Goal: Information Seeking & Learning: Learn about a topic

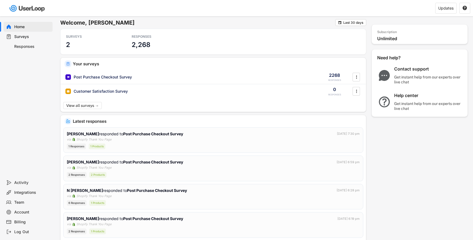
scroll to position [1, 0]
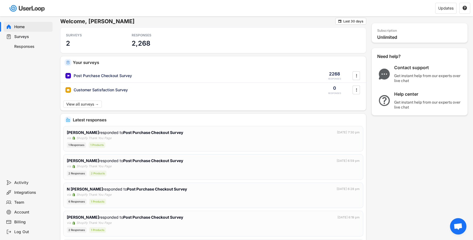
click at [27, 42] on div "Responses" at bounding box center [28, 47] width 49 height 10
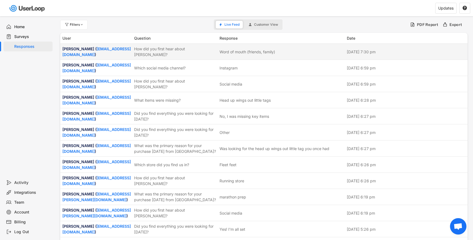
scroll to position [8, 0]
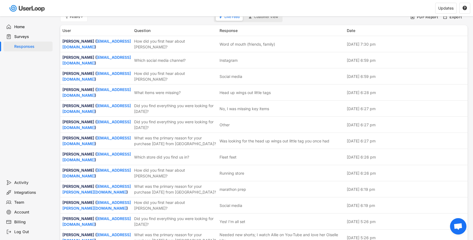
click at [25, 35] on div "Surveys" at bounding box center [32, 36] width 36 height 5
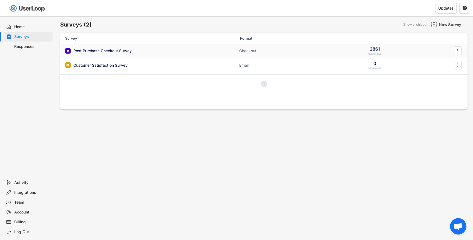
click at [124, 52] on div "Post Purchase Checkout Survey" at bounding box center [102, 50] width 58 height 5
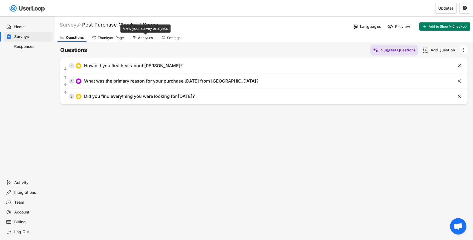
click at [140, 39] on div "Analytics" at bounding box center [145, 38] width 15 height 5
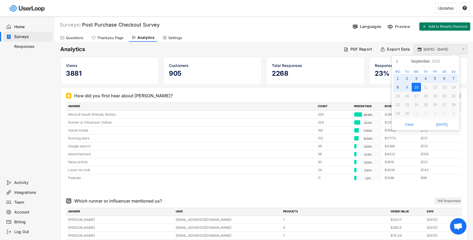
click at [443, 50] on input "[DATE] - [DATE]" at bounding box center [441, 49] width 36 height 5
click at [398, 63] on icon at bounding box center [397, 61] width 9 height 9
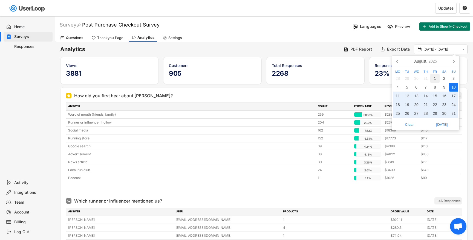
click at [436, 77] on div "1" at bounding box center [434, 78] width 9 height 9
click at [456, 113] on div "31" at bounding box center [453, 113] width 9 height 9
type input "[DATE] - [DATE]"
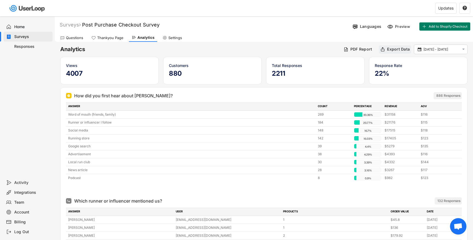
click at [385, 48] on div "Export Data" at bounding box center [395, 49] width 32 height 8
type input "[DATE] - [DATE]"
select select ""1348695171700984260__LOOKUP__1750973238981x714245556165186200""
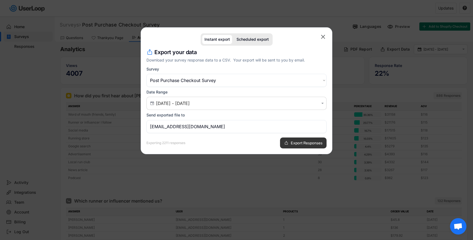
click at [302, 145] on button "Export Responses" at bounding box center [303, 143] width 47 height 11
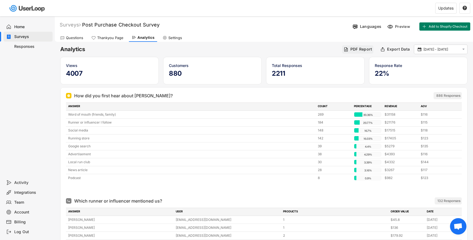
click at [360, 51] on div "PDF Report" at bounding box center [361, 49] width 22 height 5
select select ""1348695171700984260__LOOKUP__1750973238981x714245556165186200""
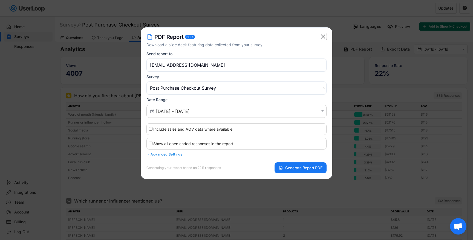
click at [323, 34] on text "" at bounding box center [323, 36] width 4 height 7
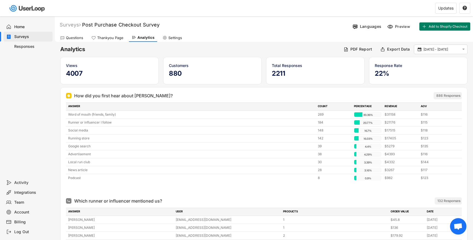
click at [296, 20] on div "Surveys Post Purchase Checkout Survey Languages Preview Add to Shopify Checkout" at bounding box center [264, 25] width 418 height 14
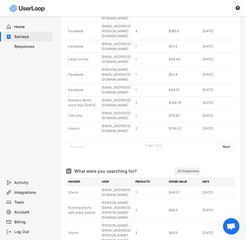
scroll to position [1330, 0]
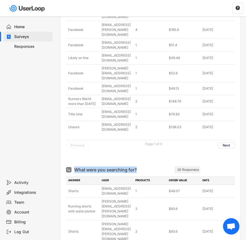
drag, startPoint x: 140, startPoint y: 44, endPoint x: 75, endPoint y: 48, distance: 65.5
click at [75, 165] on div "What were you searching for? ARCHIVED" at bounding box center [120, 169] width 108 height 9
copy div "What were you searching for?"
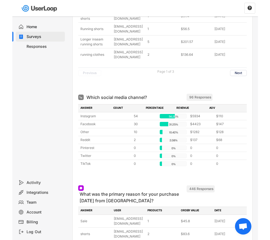
scroll to position [1610, 0]
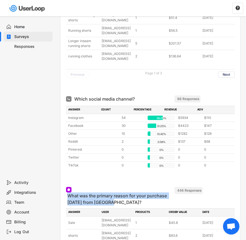
drag, startPoint x: 109, startPoint y: 53, endPoint x: 68, endPoint y: 48, distance: 40.8
click at [68, 193] on div "What was the primary reason for your purchase [DATE] from [GEOGRAPHIC_DATA]?" at bounding box center [120, 199] width 107 height 13
copy div "What was the primary reason for your purchase [DATE] from [GEOGRAPHIC_DATA]?"
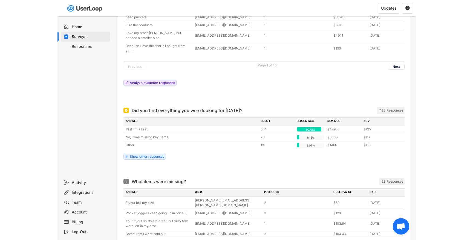
scroll to position [1360, 0]
